Goal: Information Seeking & Learning: Learn about a topic

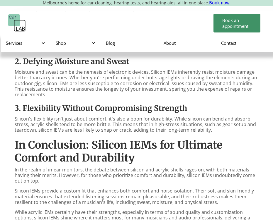
click at [83, 106] on strong "3. Flexibility Without Compromising Strength" at bounding box center [101, 108] width 172 height 10
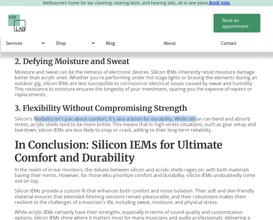
drag, startPoint x: 34, startPoint y: 112, endPoint x: 194, endPoint y: 112, distance: 160.2
click at [194, 116] on p "Silicon's flexibility isn't just about comfort; it's also a boon for durability…" at bounding box center [136, 124] width 243 height 17
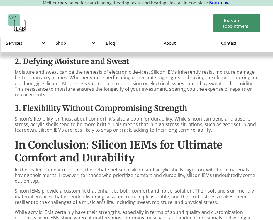
click at [203, 106] on h3 "3. Flexibility Without Compromising Strength" at bounding box center [136, 108] width 243 height 10
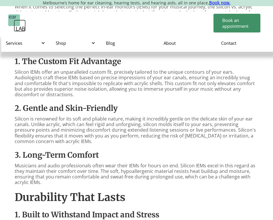
scroll to position [293, 0]
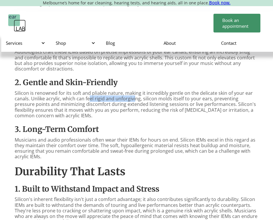
drag, startPoint x: 90, startPoint y: 94, endPoint x: 134, endPoint y: 95, distance: 43.9
click at [134, 95] on p "Silicon is renowned for its soft and pliable nature, making it incredibly gentl…" at bounding box center [136, 104] width 243 height 28
click at [137, 105] on p "Silicon is renowned for its soft and pliable nature, making it incredibly gentl…" at bounding box center [136, 104] width 243 height 28
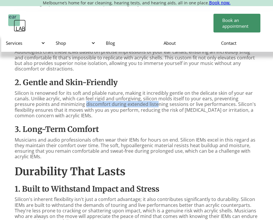
drag, startPoint x: 65, startPoint y: 98, endPoint x: 134, endPoint y: 101, distance: 68.6
click at [134, 101] on p "Silicon is renowned for its soft and pliable nature, making it incredibly gentl…" at bounding box center [136, 104] width 243 height 28
click at [141, 113] on div "When it comes to selecting the perfect in-ear monitors (IEMs) for your musical …" at bounding box center [136, 204] width 243 height 452
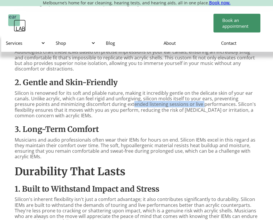
drag, startPoint x: 111, startPoint y: 97, endPoint x: 180, endPoint y: 102, distance: 69.3
click at [180, 102] on p "Silicon is renowned for its soft and pliable nature, making it incredibly gentl…" at bounding box center [136, 104] width 243 height 28
click at [184, 116] on div "When it comes to selecting the perfect in-ear monitors (IEMs) for your musical …" at bounding box center [136, 204] width 243 height 452
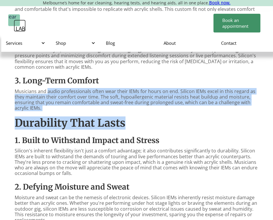
drag, startPoint x: 47, startPoint y: 85, endPoint x: 189, endPoint y: 106, distance: 143.6
click at [189, 106] on div "When it comes to selecting the perfect in-ear monitors (IEMs) for your musical …" at bounding box center [136, 156] width 243 height 452
